Goal: Task Accomplishment & Management: Manage account settings

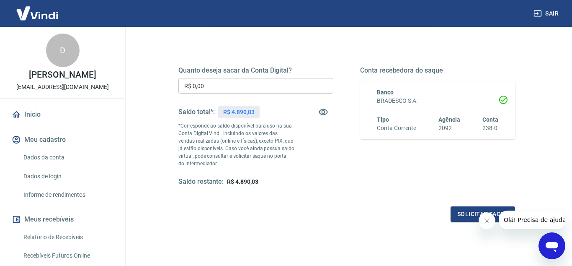
scroll to position [103, 0]
click at [248, 81] on input "R$ 0,00" at bounding box center [255, 84] width 155 height 15
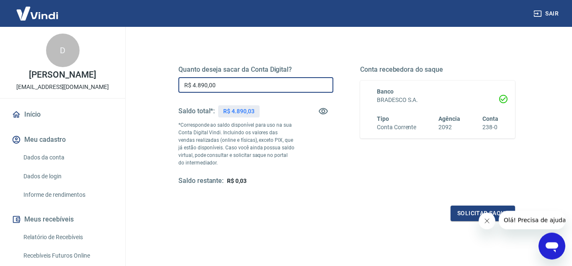
type input "R$ 4.890,00"
click at [487, 223] on icon "Fechar mensagem da empresa" at bounding box center [486, 220] width 7 height 7
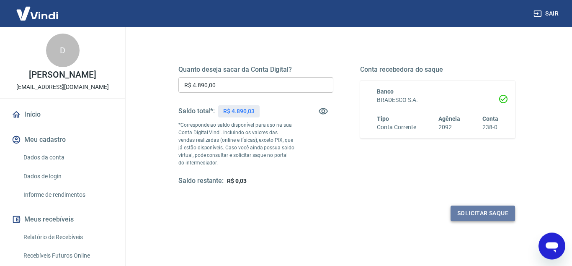
click at [476, 215] on button "Solicitar saque" at bounding box center [483, 212] width 65 height 15
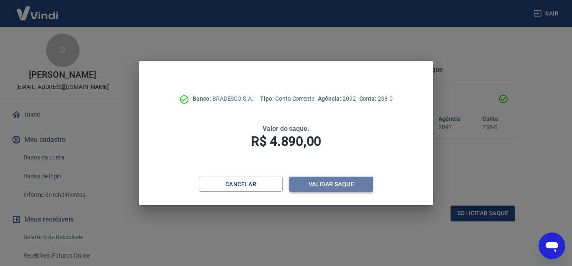
click at [333, 184] on button "Validar saque" at bounding box center [331, 183] width 84 height 15
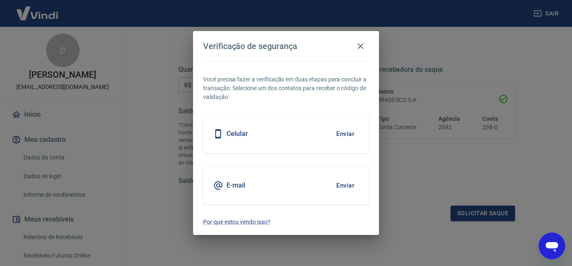
click at [341, 186] on button "Enviar" at bounding box center [345, 185] width 27 height 18
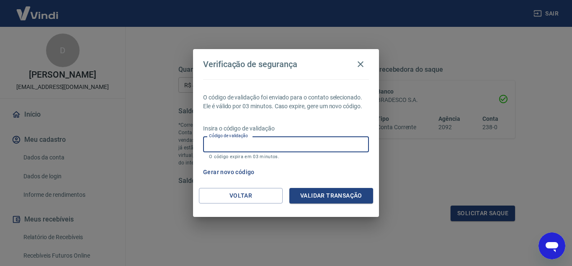
click at [303, 144] on input "Código de validação" at bounding box center [286, 143] width 166 height 15
type input "992451"
click at [332, 189] on button "Validar transação" at bounding box center [331, 195] width 84 height 15
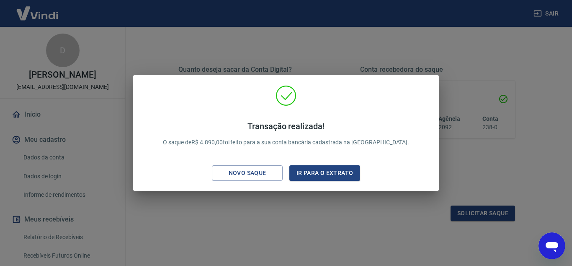
click at [329, 176] on button "Ir para o extrato" at bounding box center [324, 172] width 71 height 15
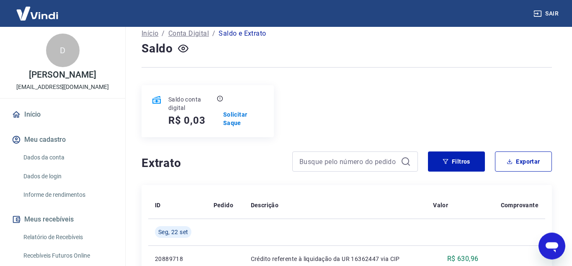
scroll to position [139, 0]
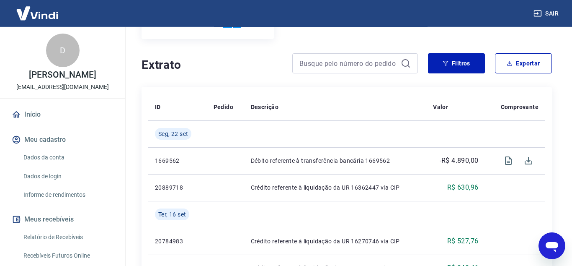
scroll to position [149, 0]
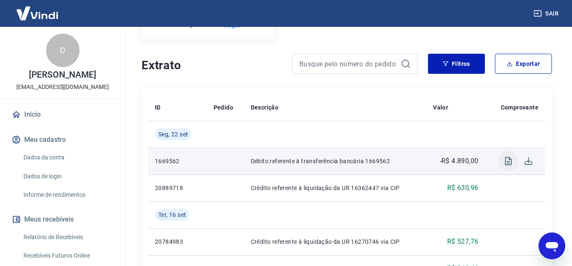
click at [508, 157] on icon "Visualizar" at bounding box center [508, 161] width 7 height 8
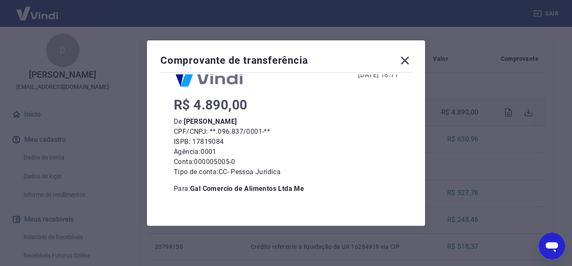
scroll to position [17, 0]
